Goal: Information Seeking & Learning: Learn about a topic

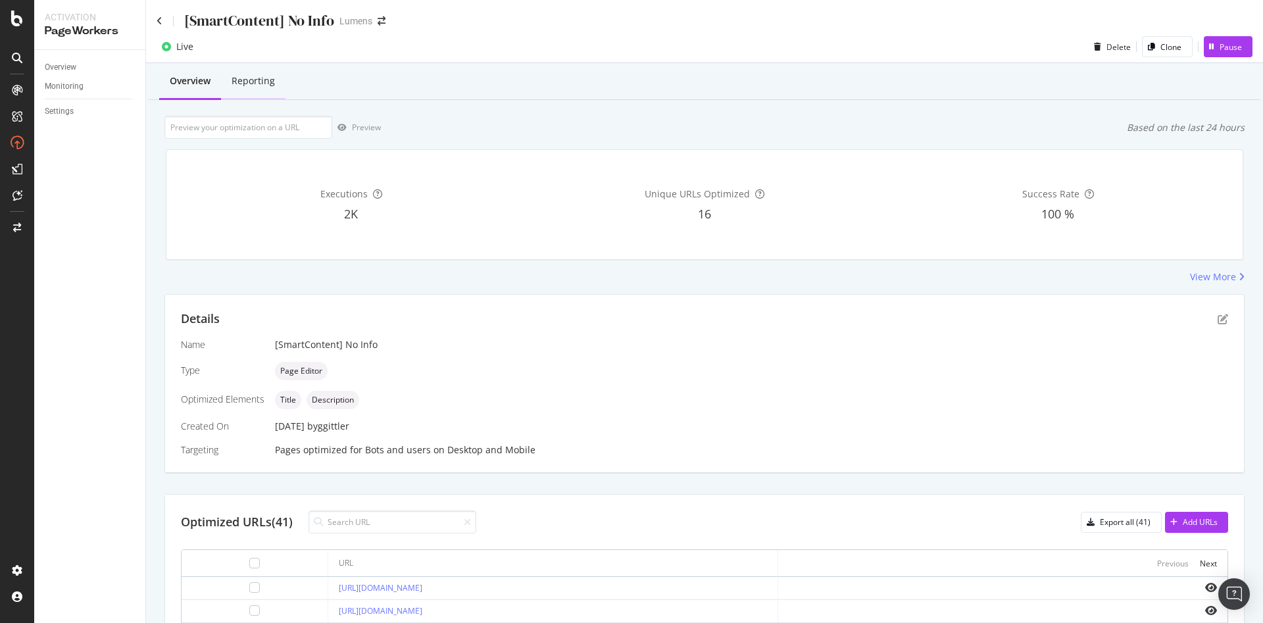
click at [246, 83] on div "Reporting" at bounding box center [252, 80] width 43 height 13
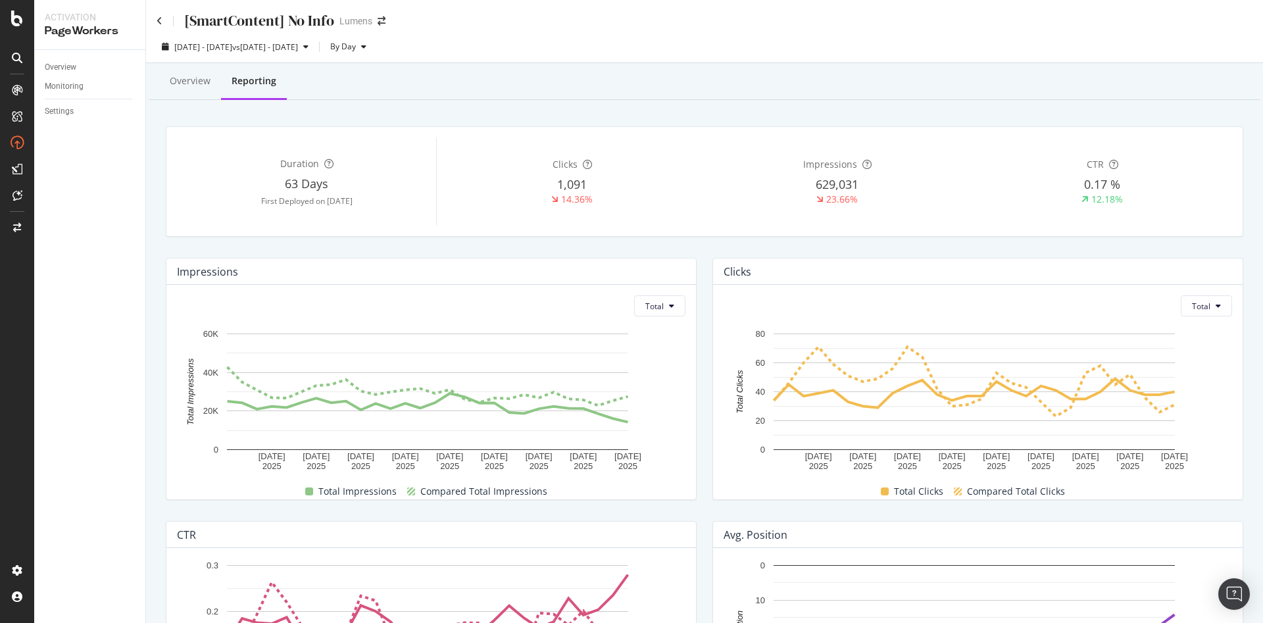
click at [162, 26] on div "[SmartContent] No Info" at bounding box center [246, 21] width 178 height 20
click at [161, 13] on div "[SmartContent] No Info" at bounding box center [246, 21] width 178 height 20
click at [152, 22] on div "[SmartContent] No Info Lumens" at bounding box center [704, 15] width 1117 height 31
click at [158, 20] on icon at bounding box center [160, 20] width 6 height 9
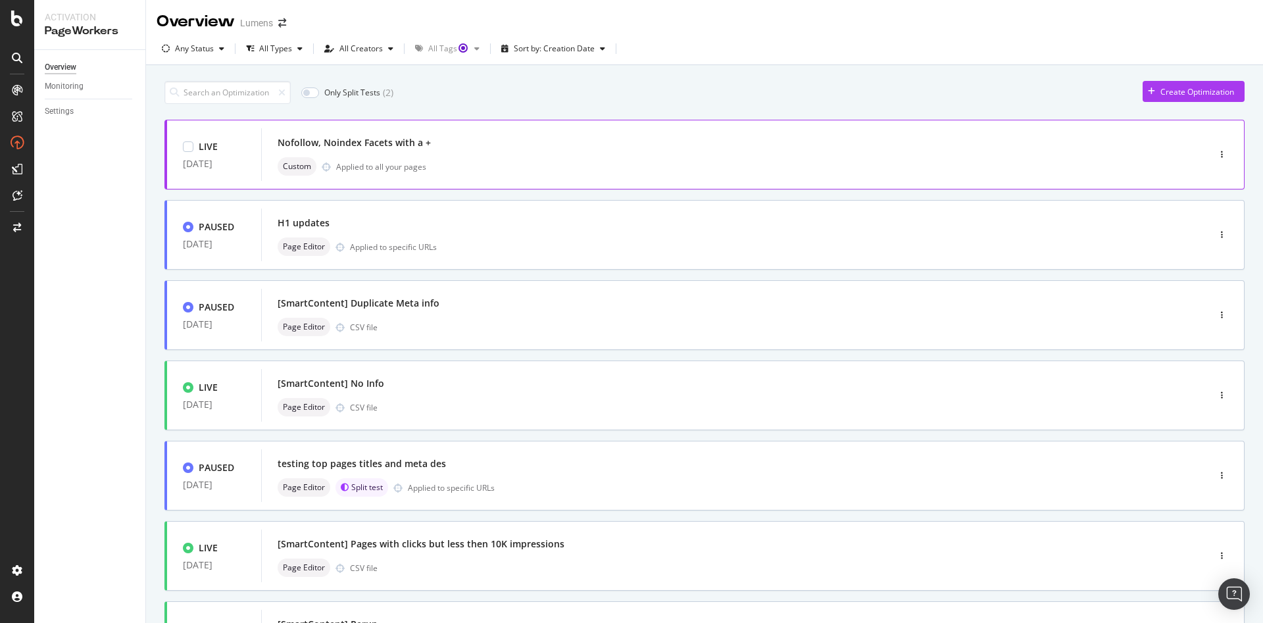
click at [582, 143] on div "Nofollow, Noindex Facets with a +" at bounding box center [715, 142] width 875 height 18
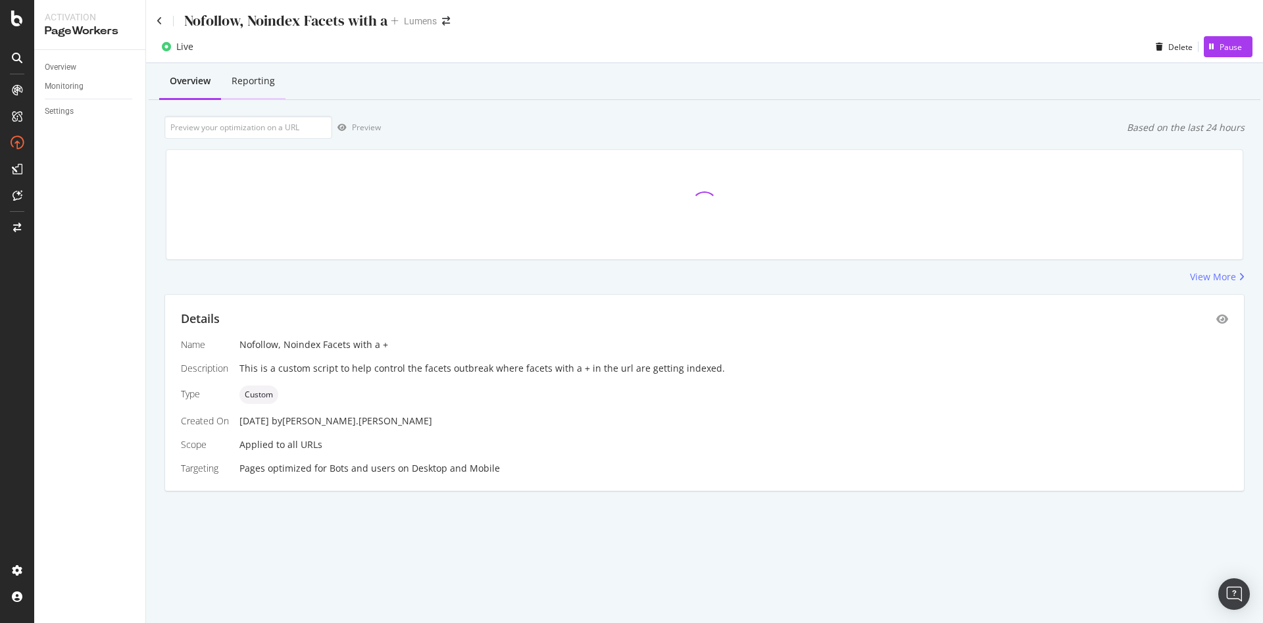
click at [237, 80] on div "Reporting" at bounding box center [252, 80] width 43 height 13
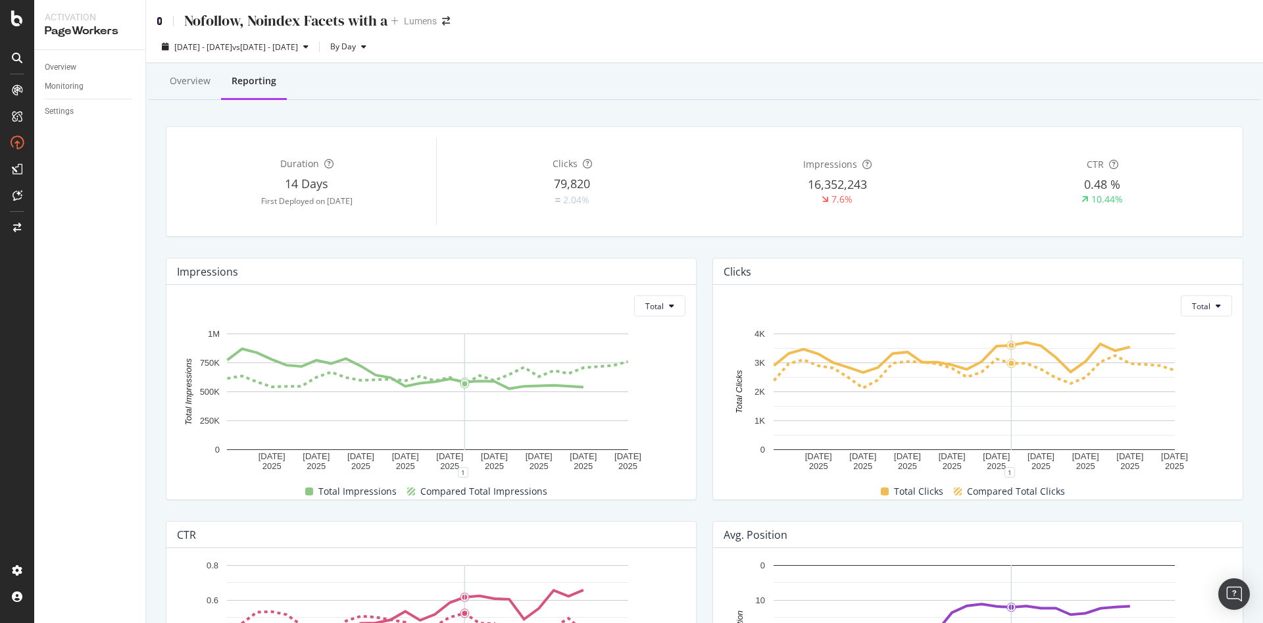
click at [162, 24] on icon at bounding box center [160, 20] width 6 height 9
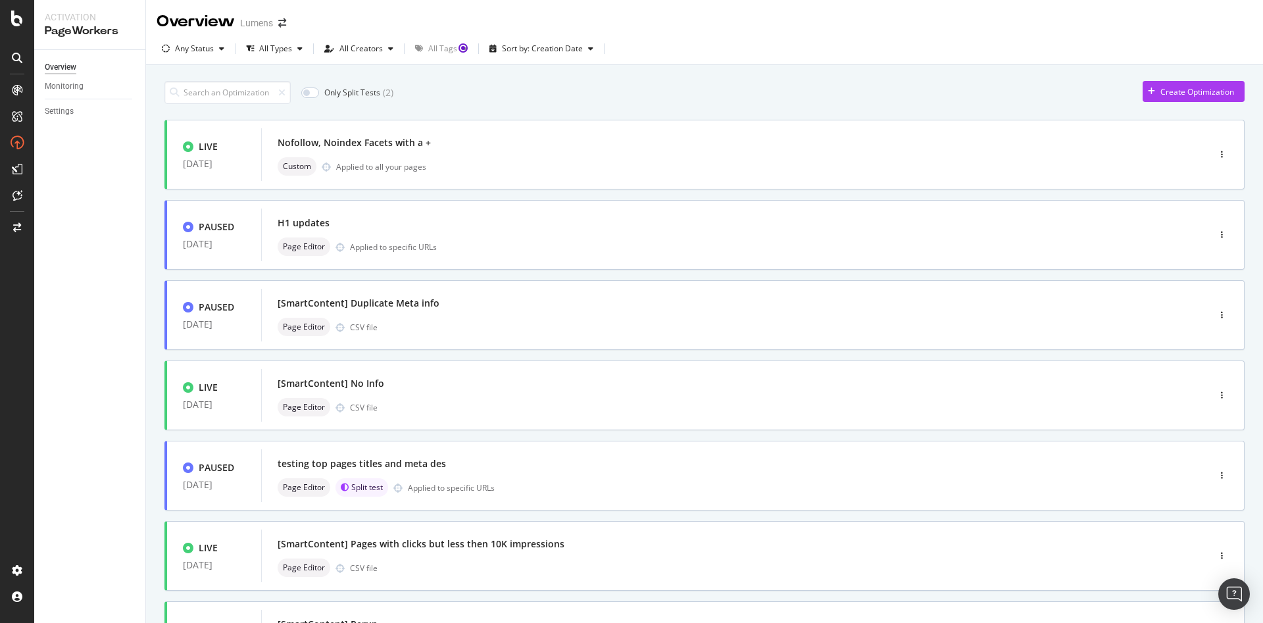
scroll to position [84, 0]
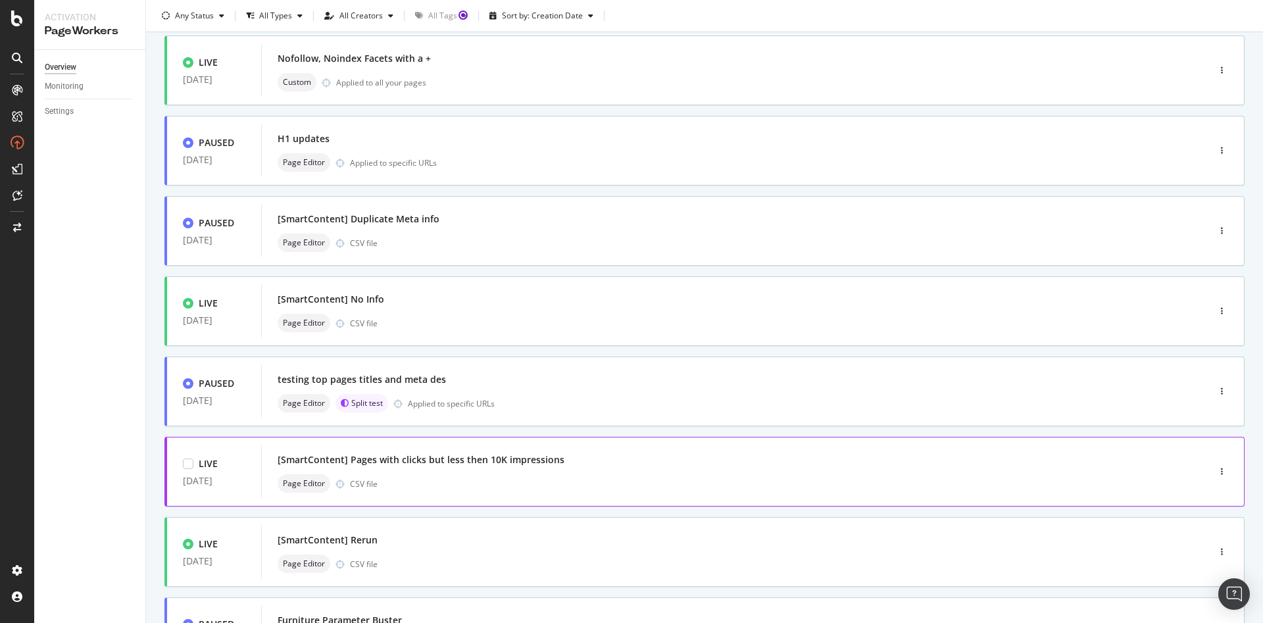
click at [546, 460] on div "[SmartContent] Pages with clicks but less then 10K impressions" at bounding box center [421, 459] width 287 height 13
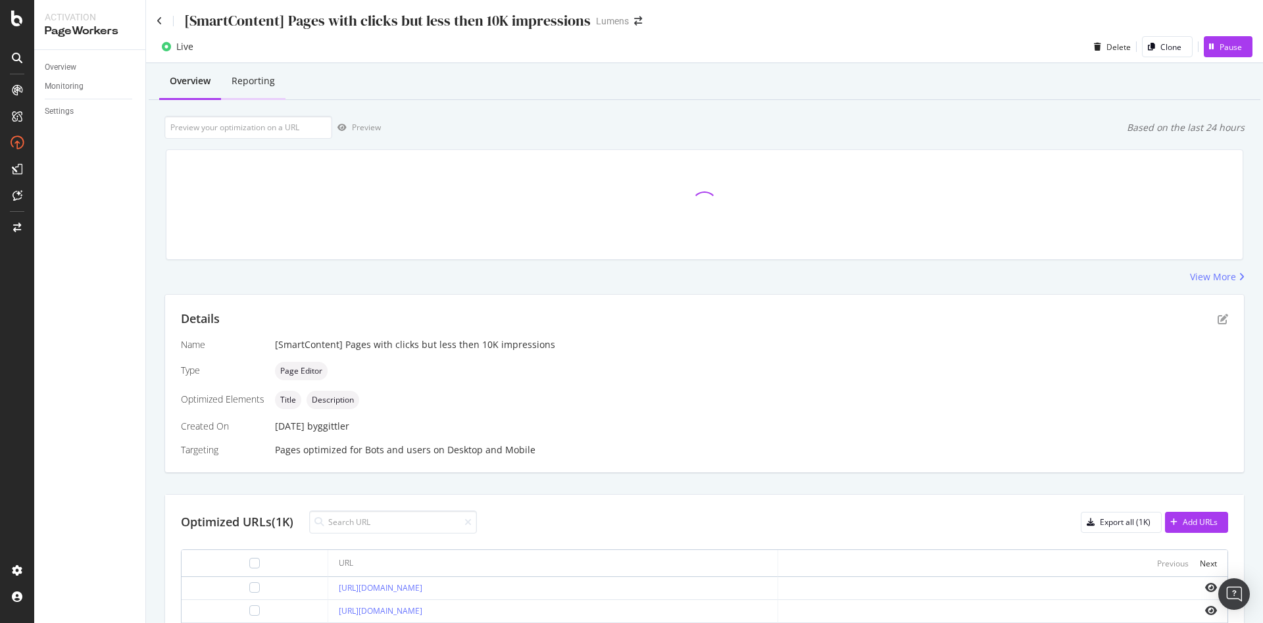
click at [256, 82] on div "Reporting" at bounding box center [252, 80] width 43 height 13
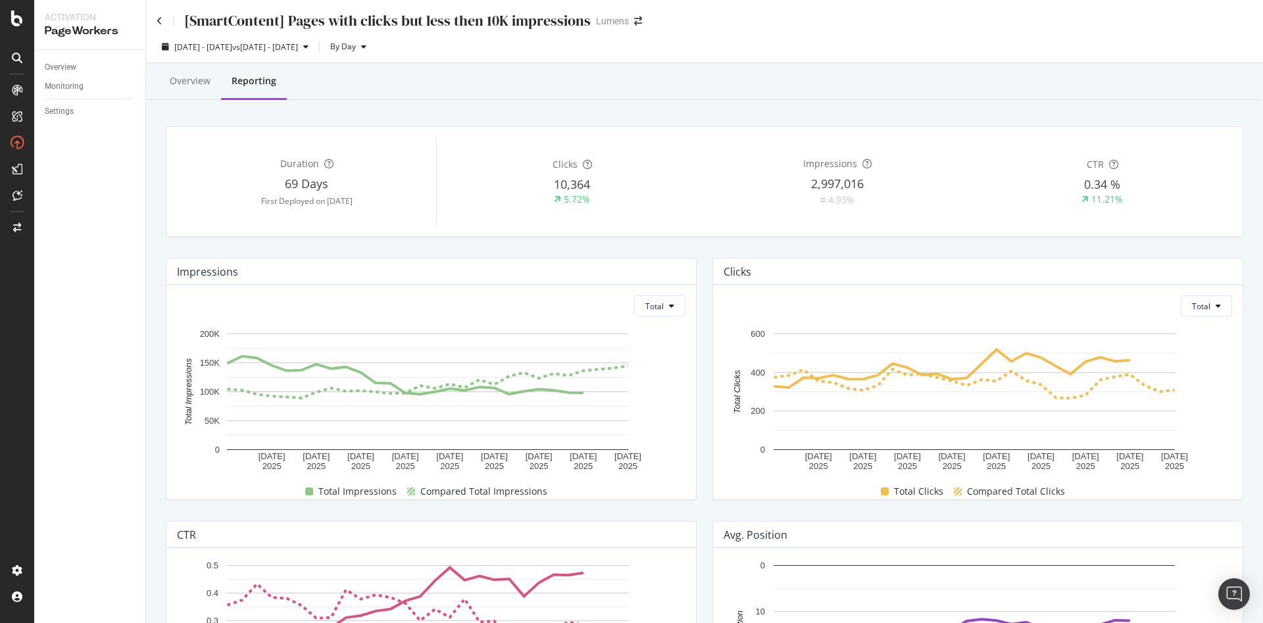
click at [154, 20] on div "[SmartContent] Pages with clicks but less then 10K impressions Lumens" at bounding box center [704, 15] width 1117 height 31
click at [167, 20] on div "[SmartContent] Pages with clicks but less then 10K impressions" at bounding box center [374, 21] width 434 height 20
click at [165, 20] on div "[SmartContent] Pages with clicks but less then 10K impressions" at bounding box center [374, 21] width 434 height 20
click at [156, 18] on div "[SmartContent] Pages with clicks but less then 10K impressions Lumens" at bounding box center [704, 15] width 1117 height 31
click at [168, 24] on div "[SmartContent] Pages with clicks but less then 10K impressions" at bounding box center [374, 21] width 434 height 20
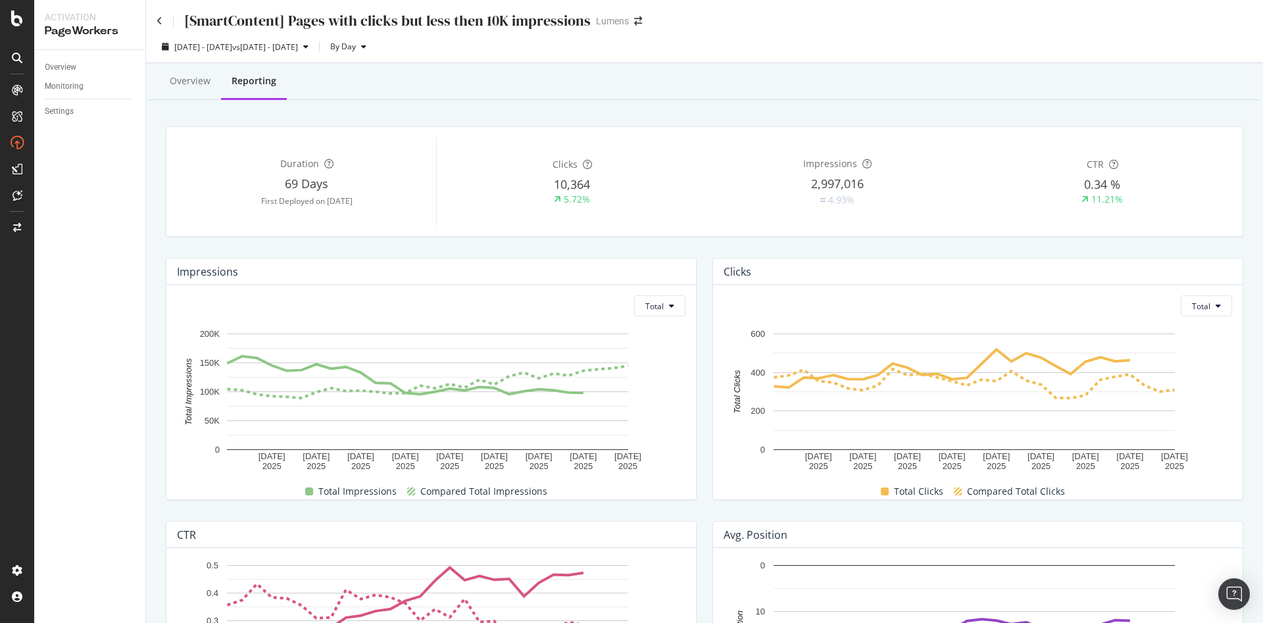
click at [160, 26] on div "[SmartContent] Pages with clicks but less then 10K impressions" at bounding box center [374, 21] width 434 height 20
click at [158, 16] on icon at bounding box center [160, 20] width 6 height 9
